Goal: Information Seeking & Learning: Learn about a topic

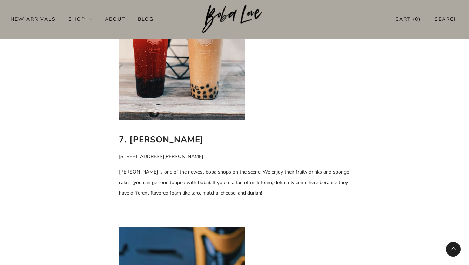
scroll to position [2074, 0]
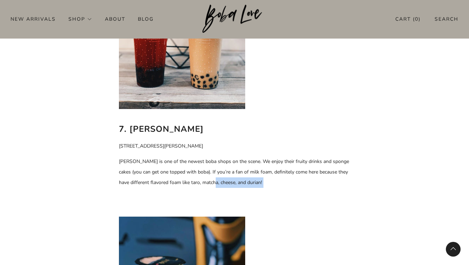
drag, startPoint x: 215, startPoint y: 175, endPoint x: 213, endPoint y: 188, distance: 12.7
click at [213, 188] on p "[PERSON_NAME] is one of the newest boba shops on the scene. We enjoy their frui…" at bounding box center [235, 173] width 232 height 32
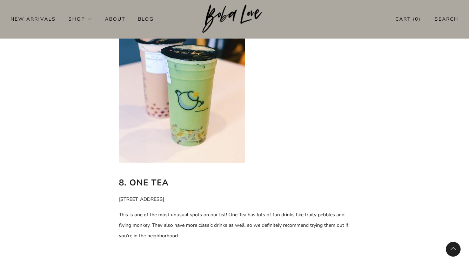
scroll to position [2298, 0]
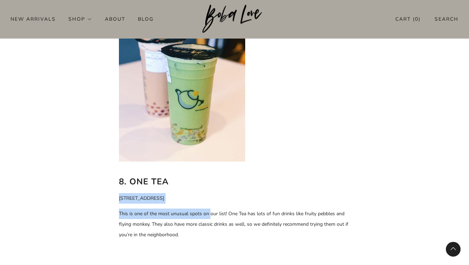
drag, startPoint x: 213, startPoint y: 188, endPoint x: 209, endPoint y: 218, distance: 30.4
click at [209, 218] on p "This is one of the most unusual spots on our list! One Tea has lots of fun drin…" at bounding box center [235, 225] width 232 height 32
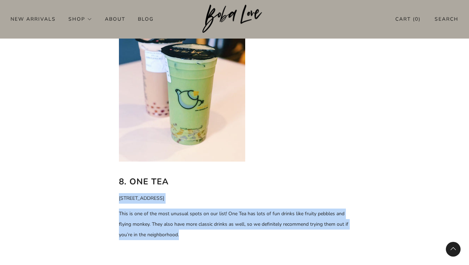
drag, startPoint x: 257, startPoint y: 240, endPoint x: 240, endPoint y: 190, distance: 53.1
drag, startPoint x: 241, startPoint y: 188, endPoint x: 231, endPoint y: 235, distance: 47.8
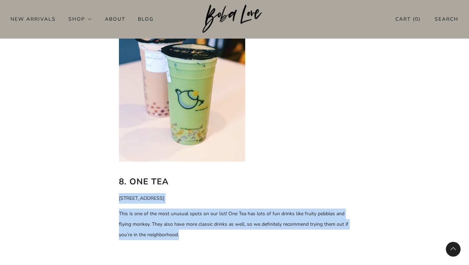
click at [231, 235] on p "This is one of the most unusual spots on our list! One Tea has lots of fun drin…" at bounding box center [235, 225] width 232 height 32
drag, startPoint x: 231, startPoint y: 235, endPoint x: 233, endPoint y: 207, distance: 28.2
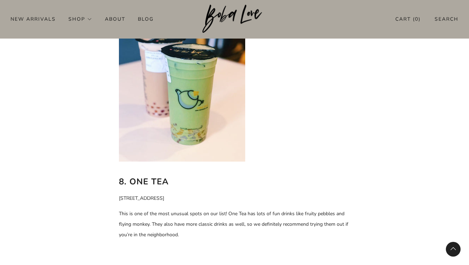
drag, startPoint x: 236, startPoint y: 203, endPoint x: 219, endPoint y: 224, distance: 27.0
click at [219, 224] on p "This is one of the most unusual spots on our list! One Tea has lots of fun drin…" at bounding box center [235, 225] width 232 height 32
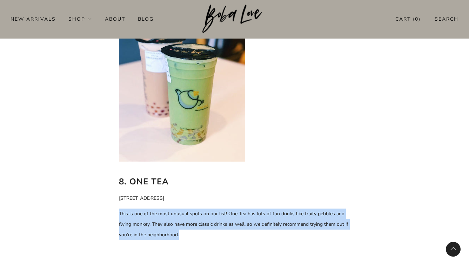
drag, startPoint x: 201, startPoint y: 230, endPoint x: 200, endPoint y: 206, distance: 24.2
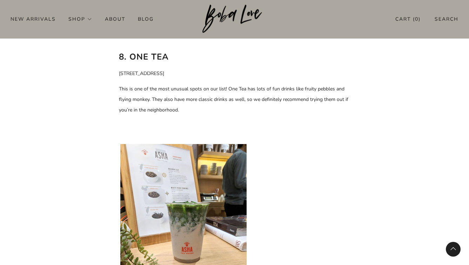
scroll to position [2423, 0]
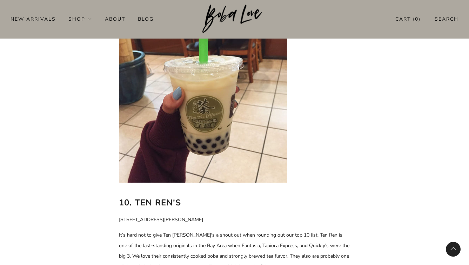
click at [200, 206] on h2 "10. Ten Ren's" at bounding box center [235, 202] width 232 height 13
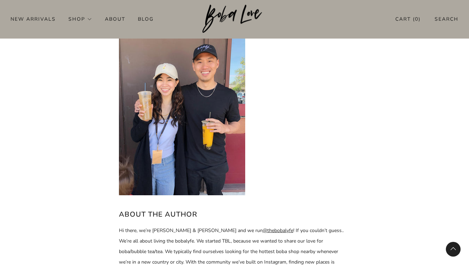
scroll to position [3190, 0]
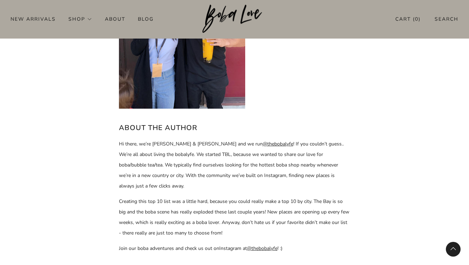
click at [200, 206] on p "Creating this top 10 list was a little hard, because you could really make a to…" at bounding box center [235, 218] width 232 height 42
